Goal: Information Seeking & Learning: Find specific fact

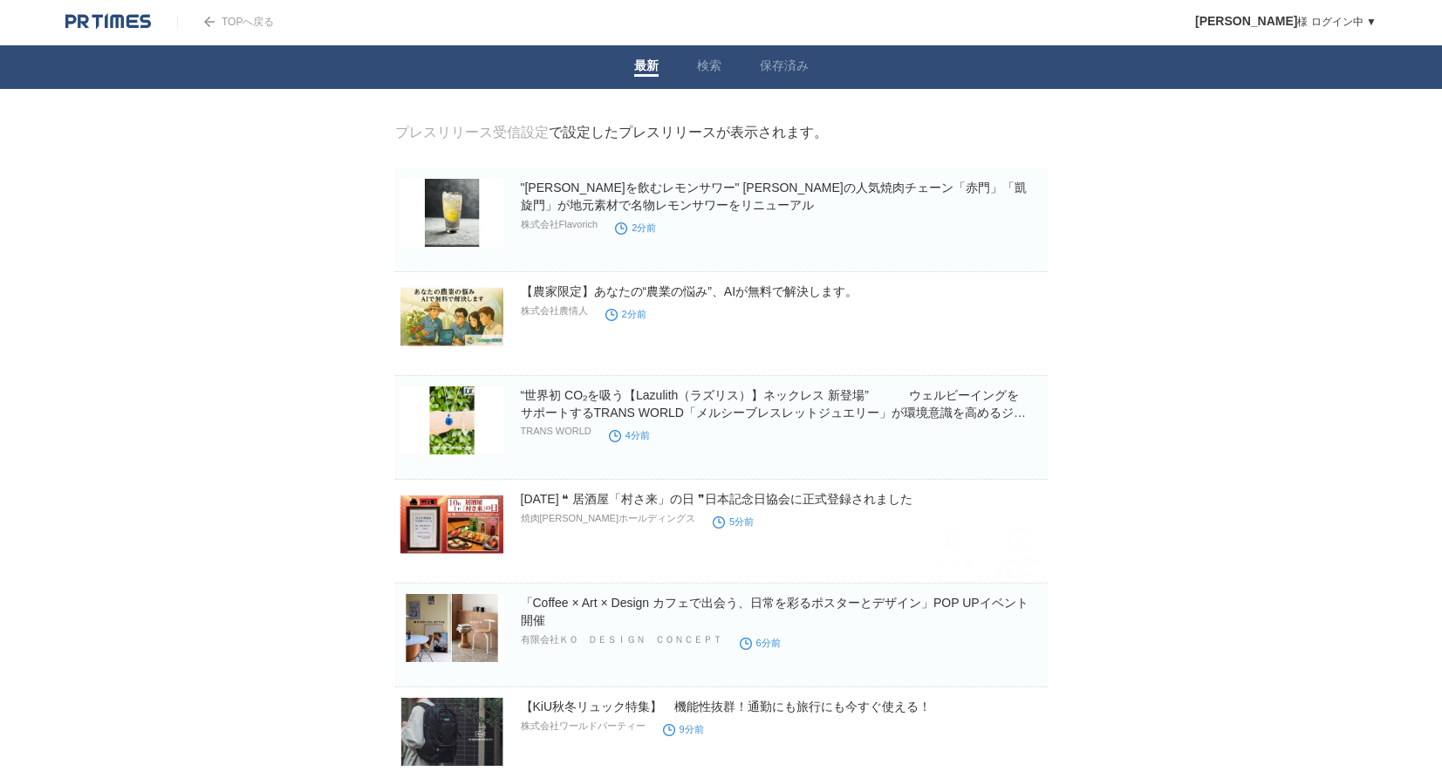
scroll to position [291, 0]
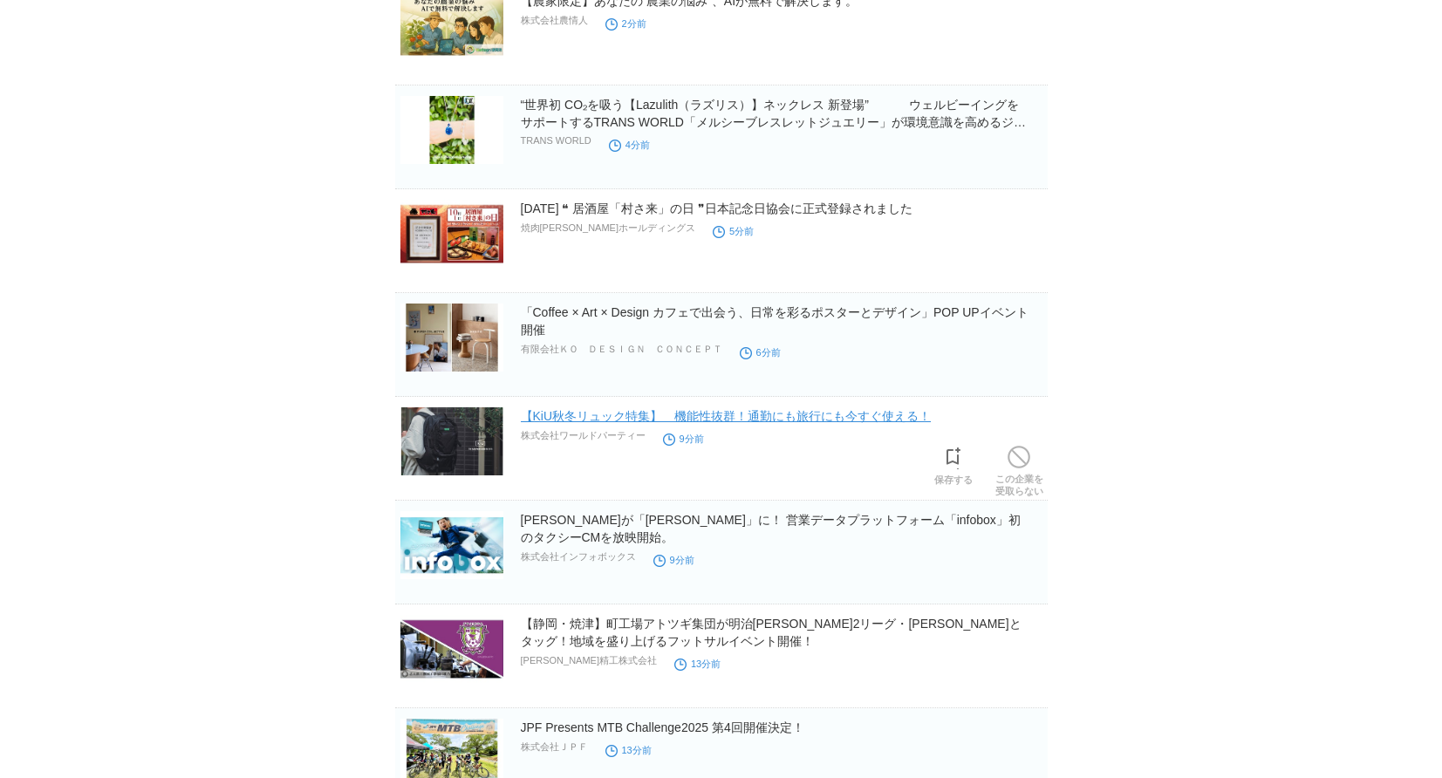
drag, startPoint x: 679, startPoint y: 416, endPoint x: 663, endPoint y: 423, distance: 17.2
click at [663, 423] on link "【KiU秋冬リュック特集】　機能性抜群！通勤にも旅行にも今すぐ使える！" at bounding box center [726, 416] width 411 height 14
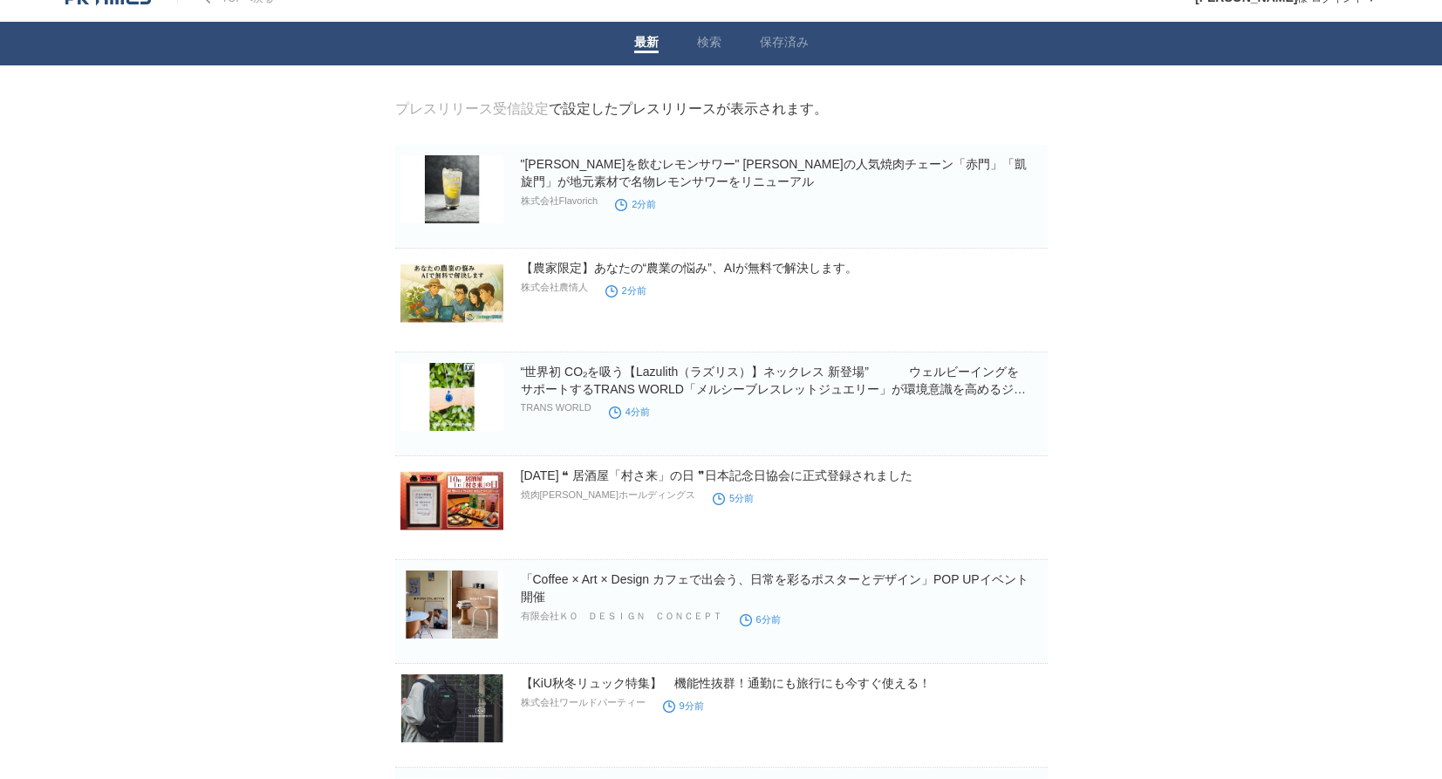
scroll to position [0, 0]
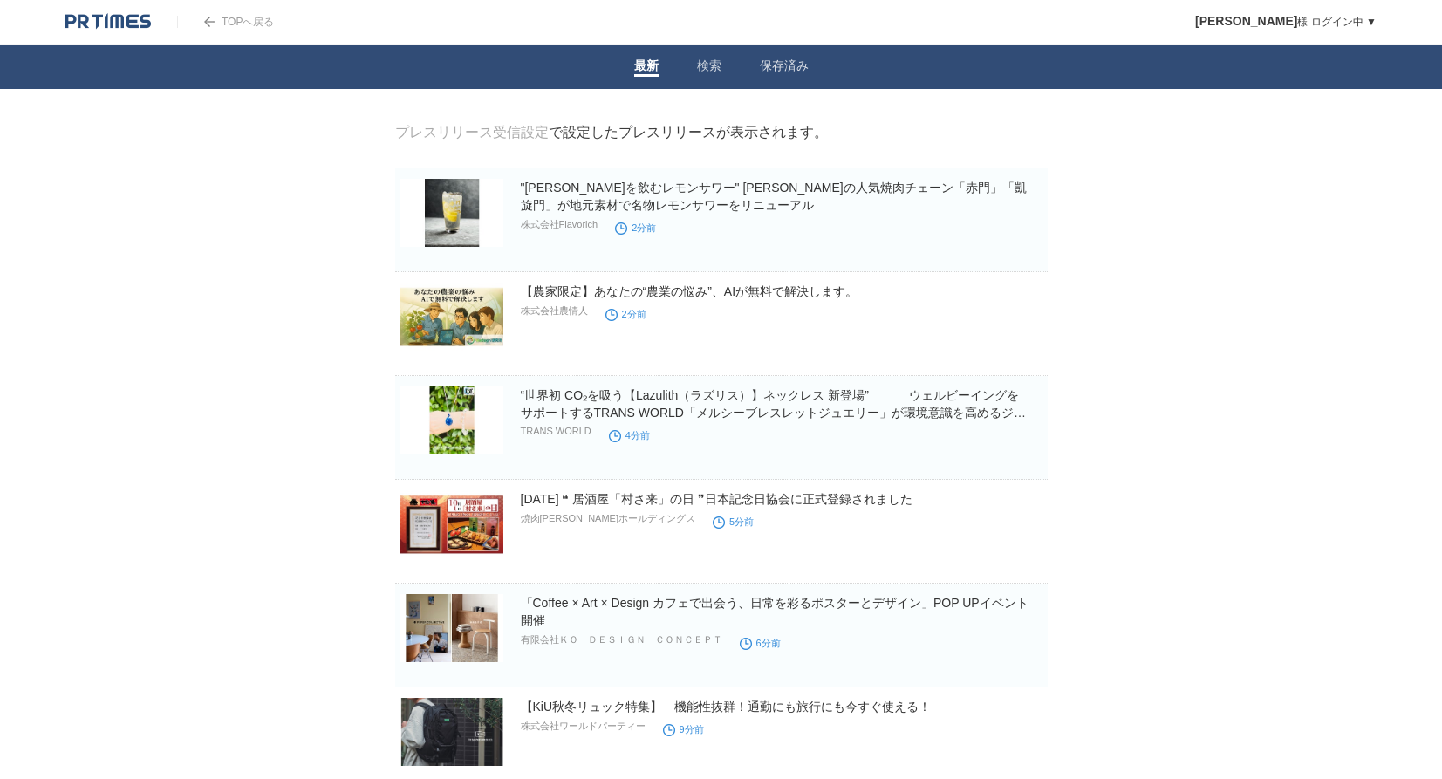
click at [703, 54] on li "検索" at bounding box center [709, 67] width 63 height 44
click at [701, 72] on link "検索" at bounding box center [709, 67] width 24 height 18
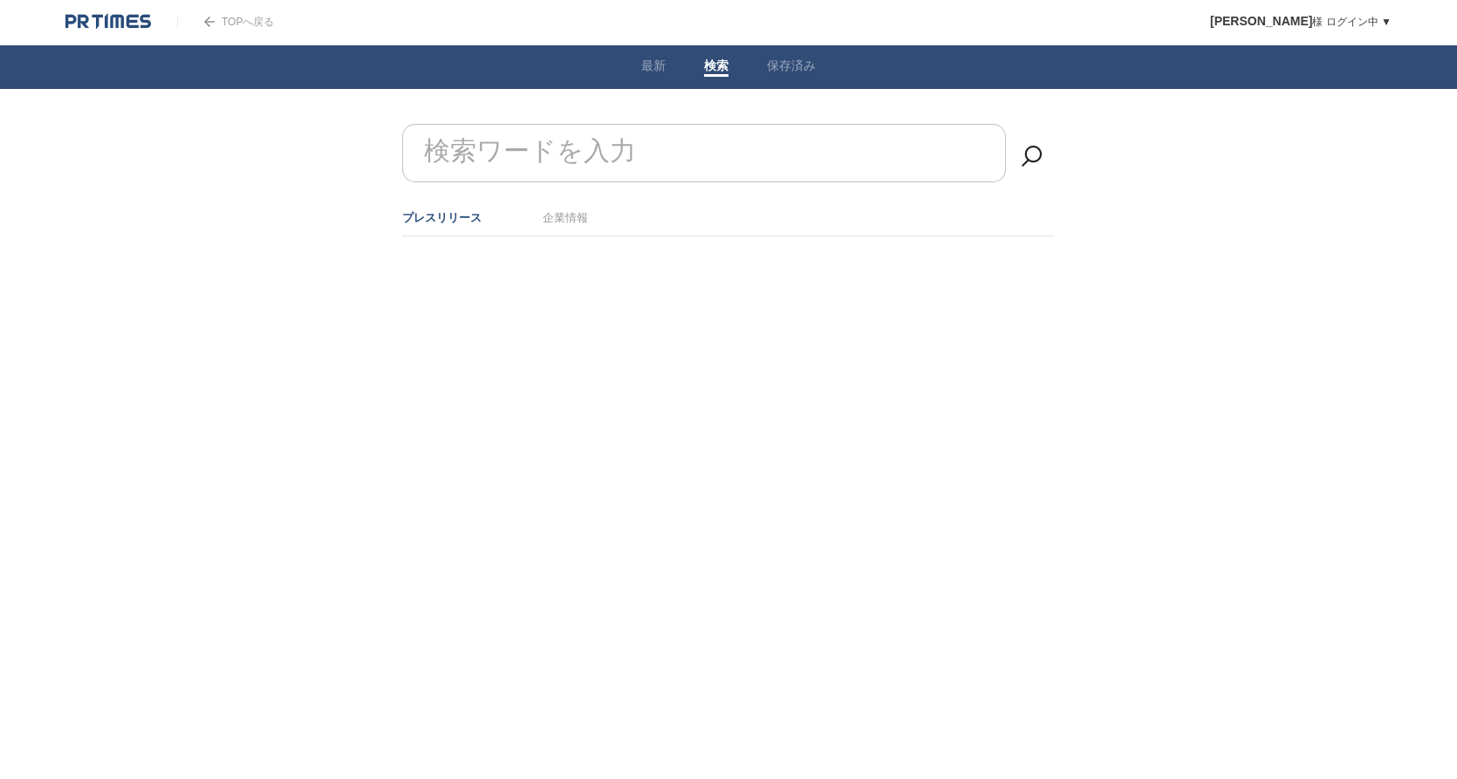
click at [674, 139] on input "検索ワードを入力" at bounding box center [704, 153] width 604 height 58
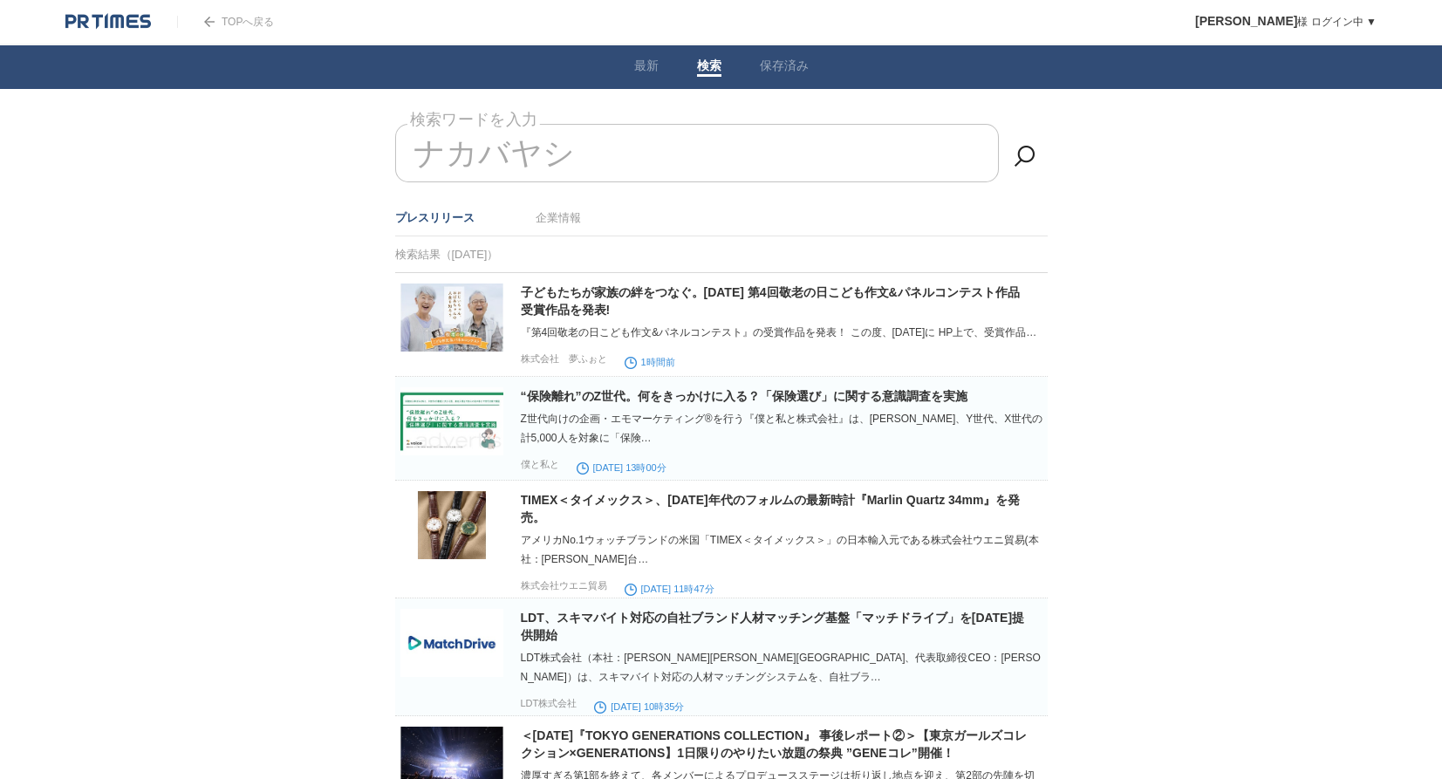
type input "ナカバヤシ"
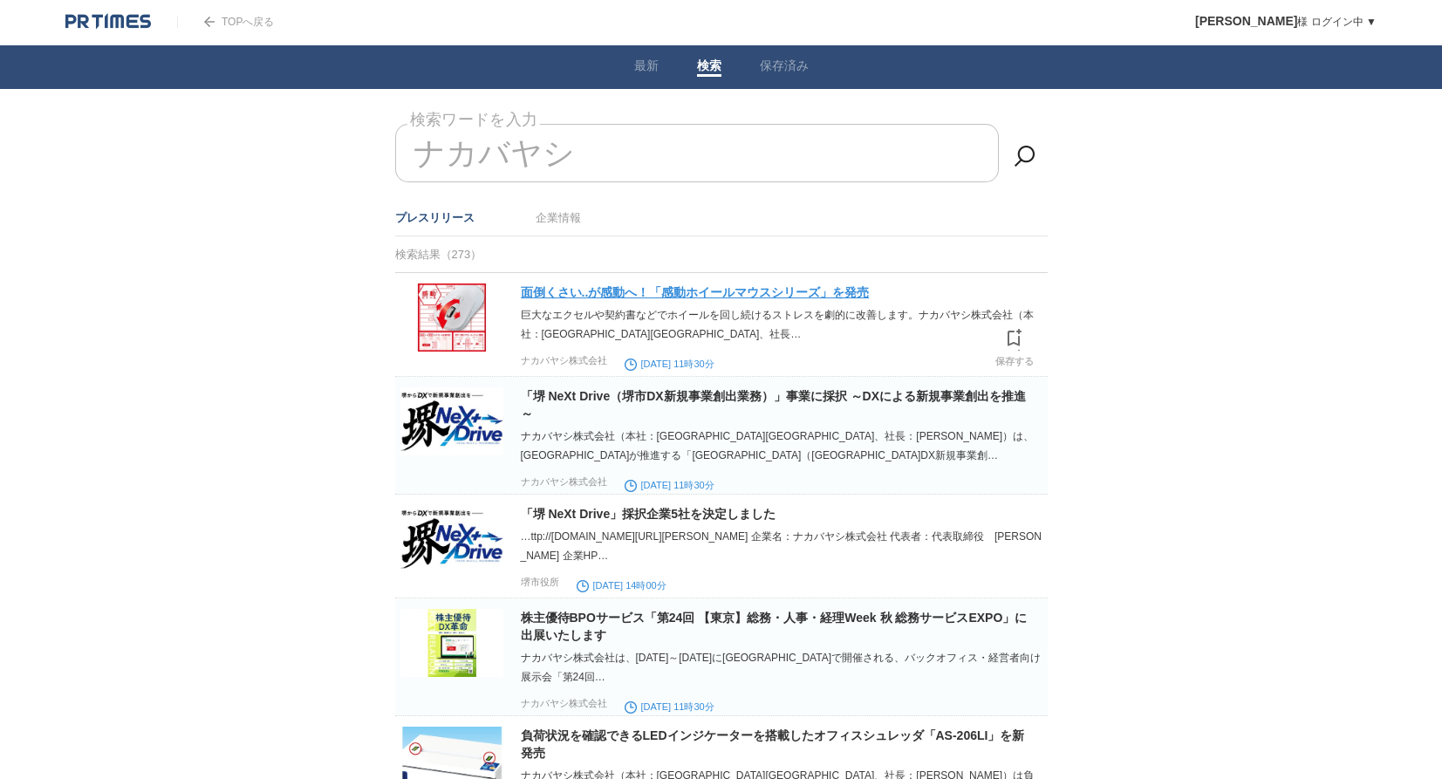
click at [631, 291] on link "面倒くさい..が感動へ！「感動ホイールマウスシリーズ」を発売" at bounding box center [695, 292] width 349 height 14
